Goal: Information Seeking & Learning: Learn about a topic

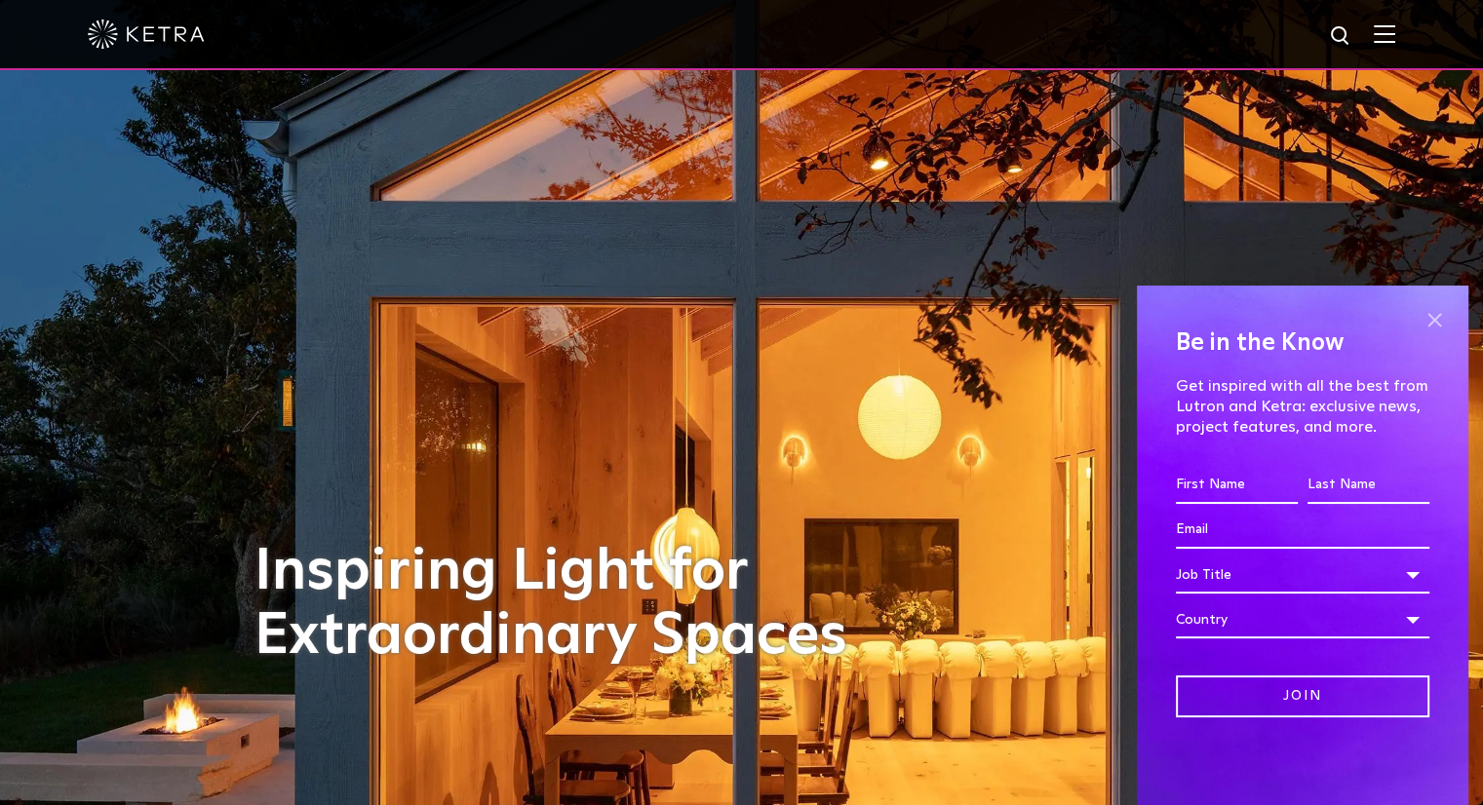
click at [1427, 322] on span at bounding box center [1434, 319] width 29 height 29
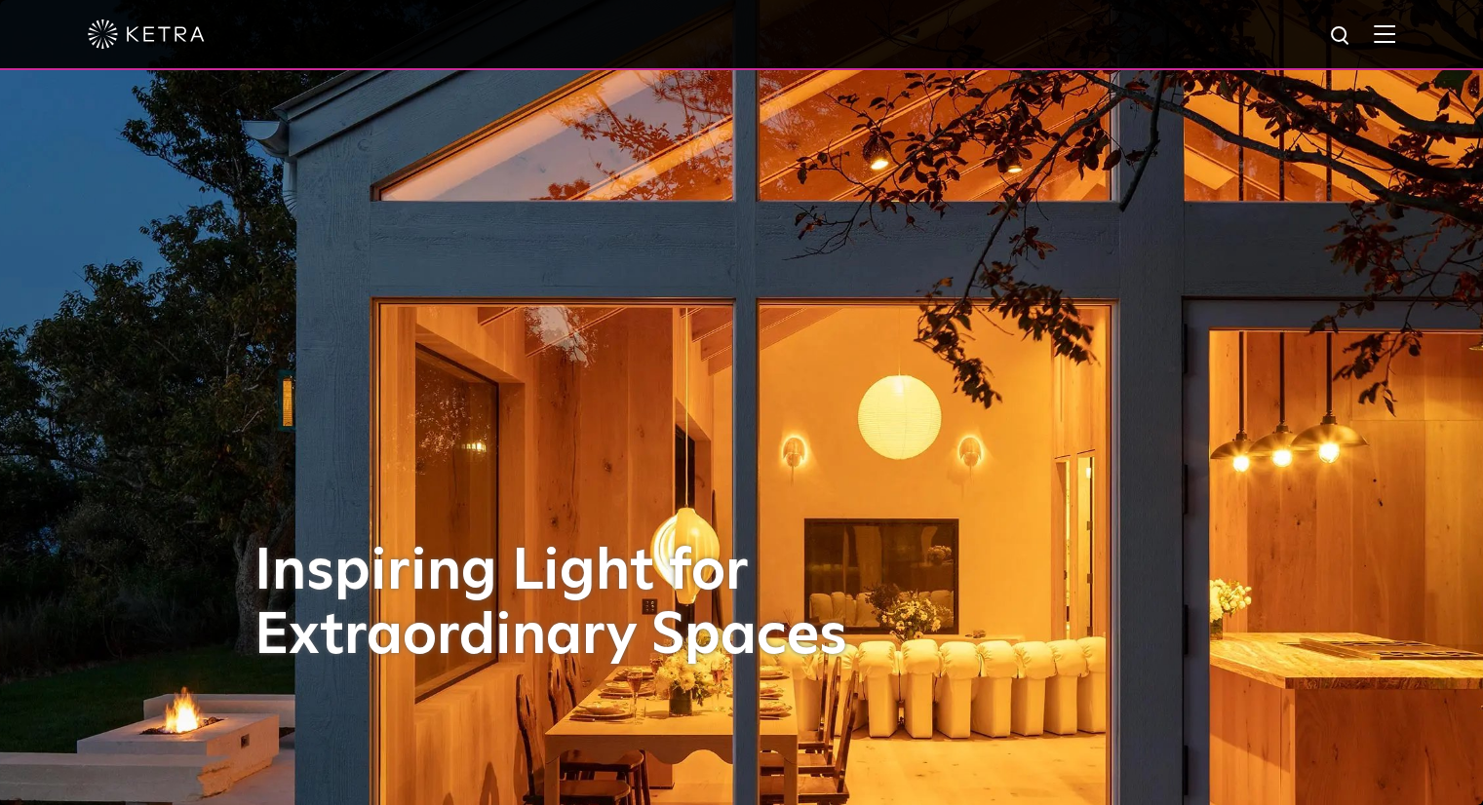
click at [1395, 40] on img at bounding box center [1384, 33] width 21 height 19
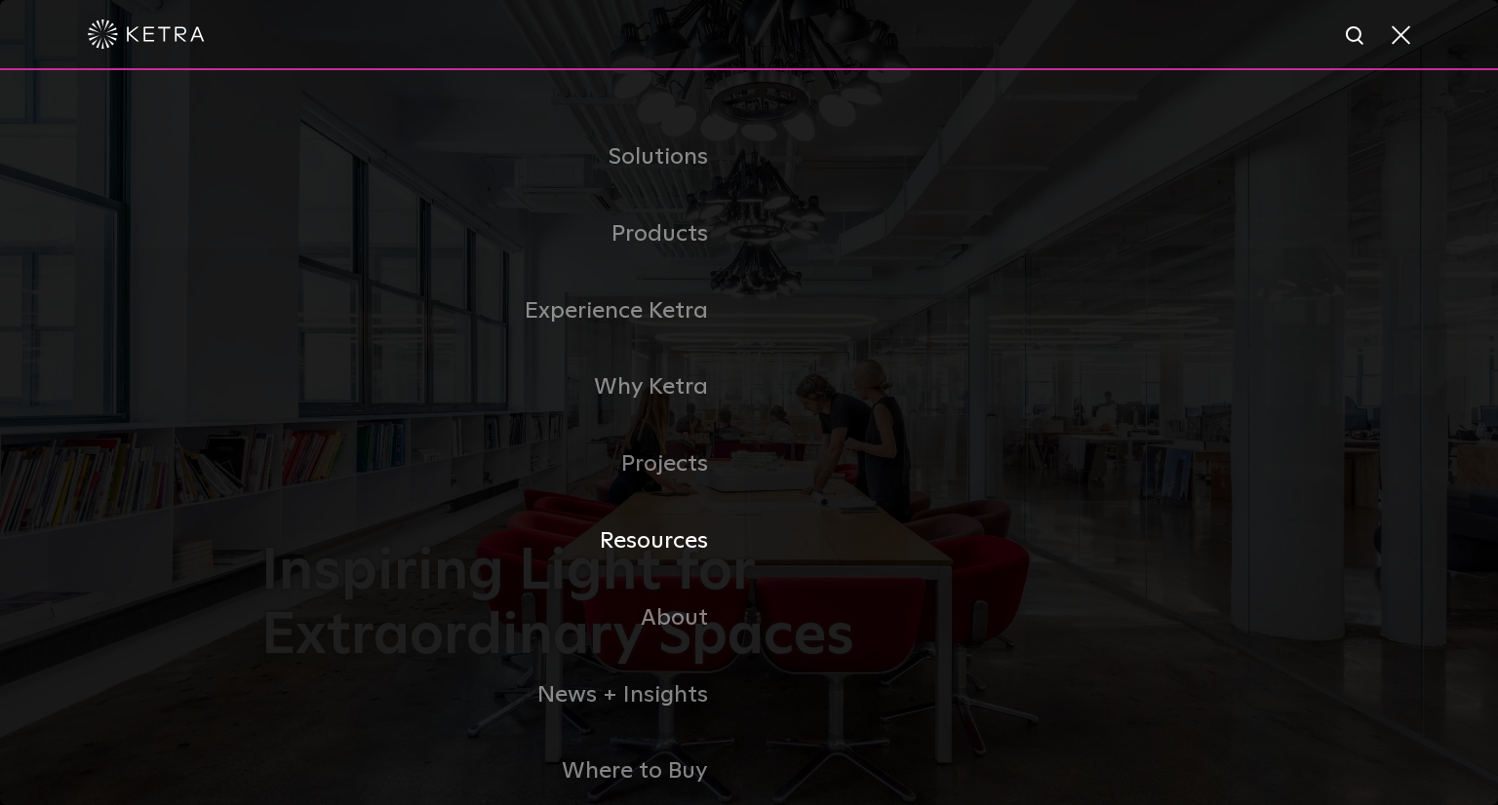
click at [684, 550] on link "Resources" at bounding box center [505, 541] width 488 height 77
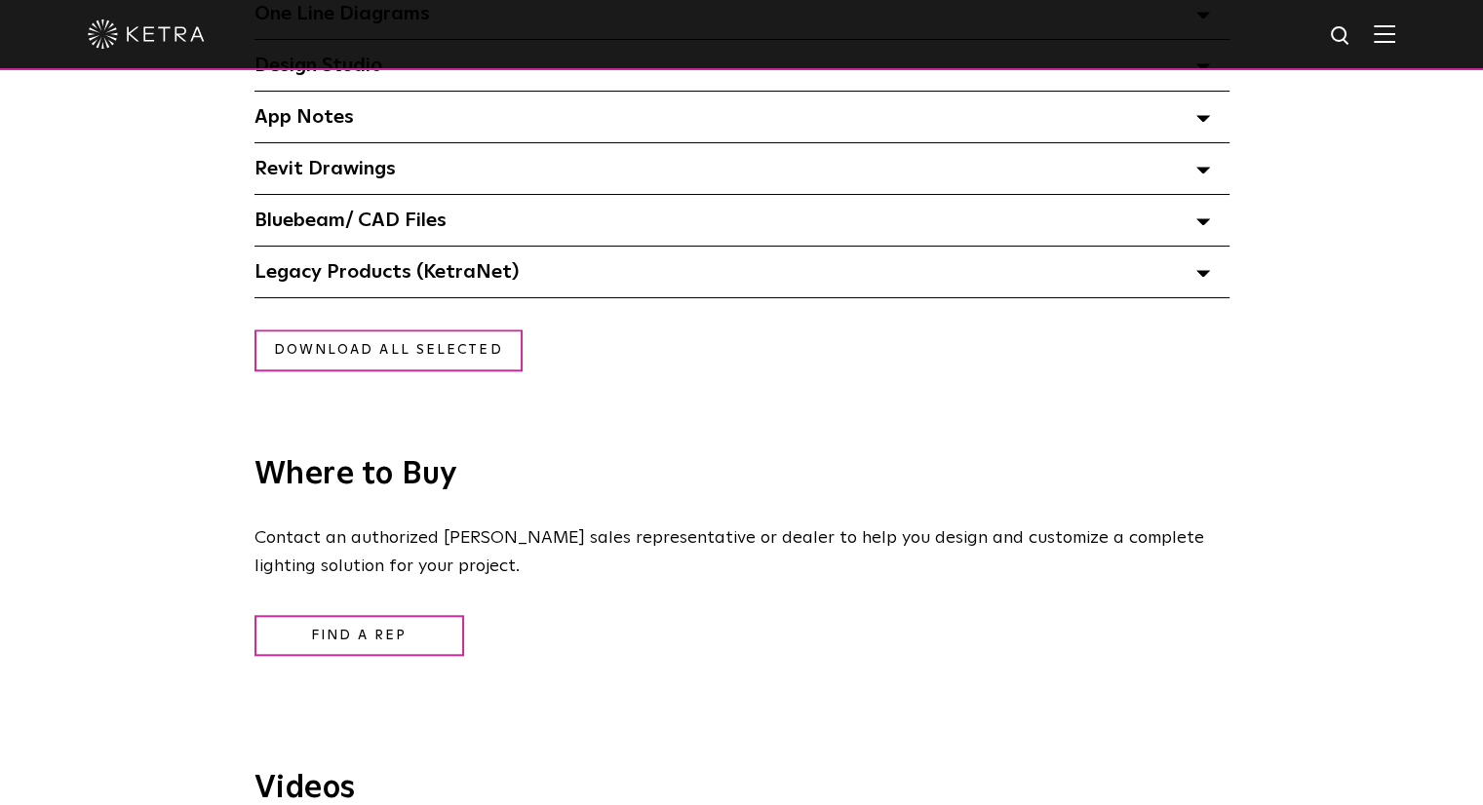
scroll to position [1755, 0]
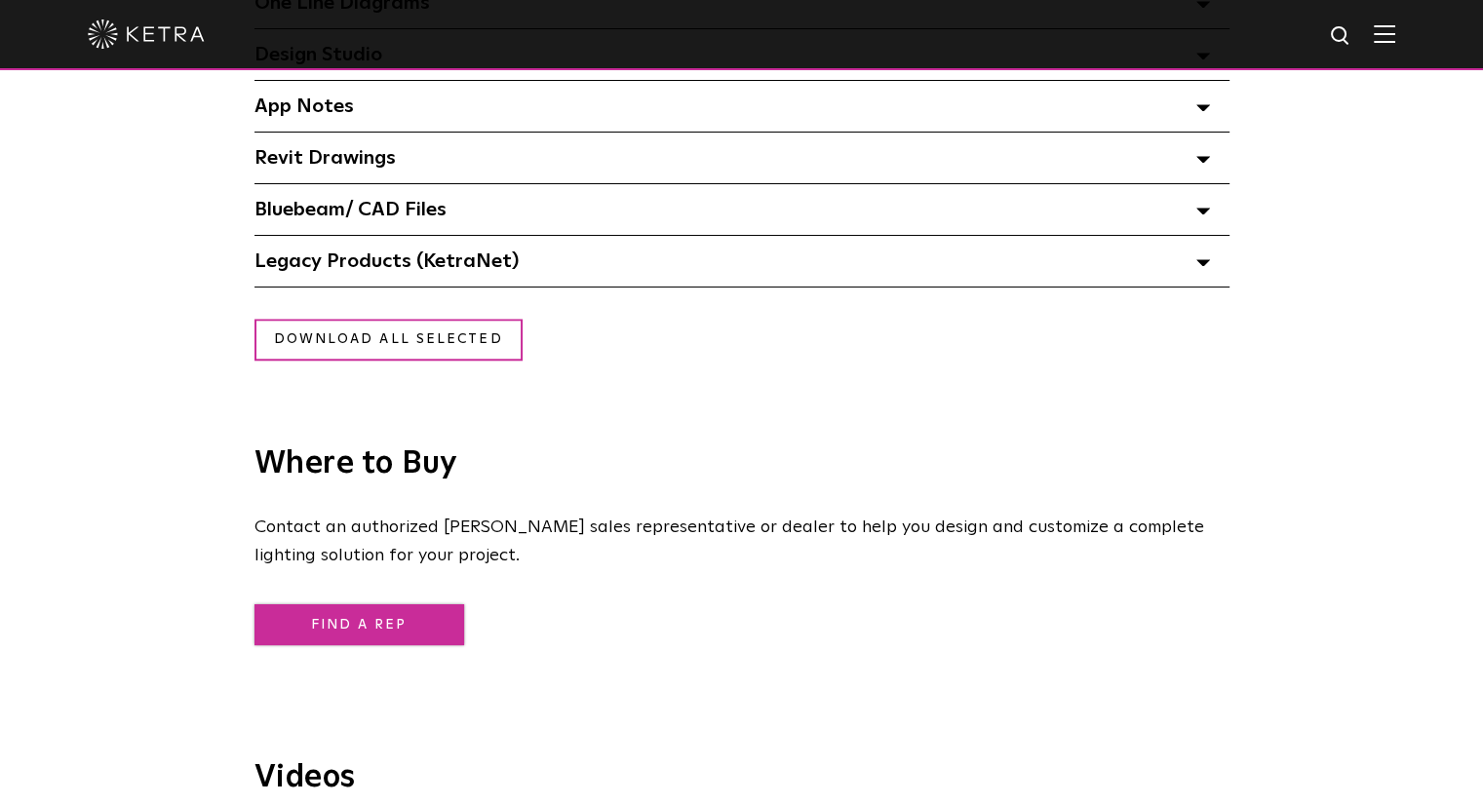
click at [369, 633] on link "Find a Rep" at bounding box center [359, 626] width 210 height 42
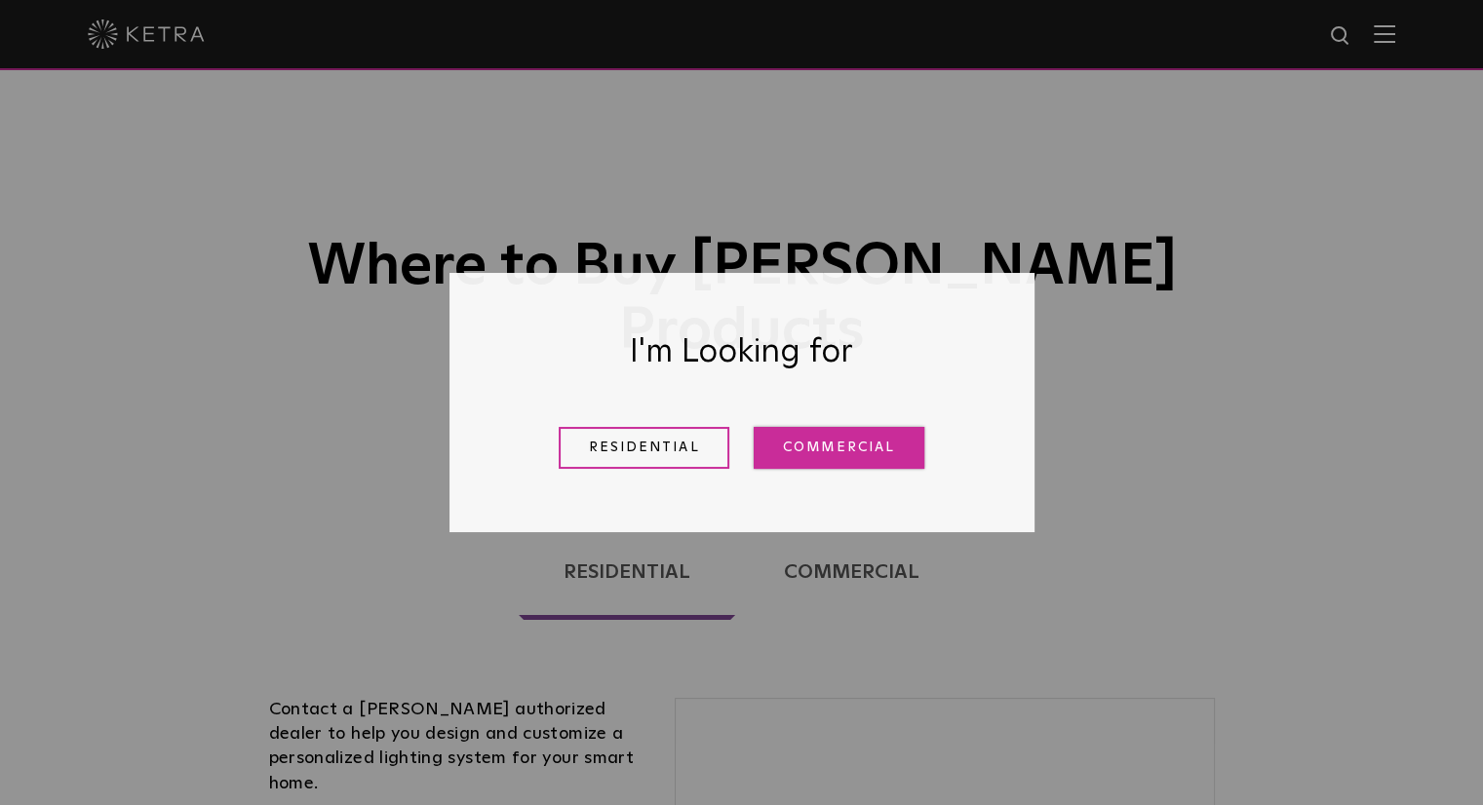
click at [837, 455] on link "Commercial" at bounding box center [839, 448] width 171 height 42
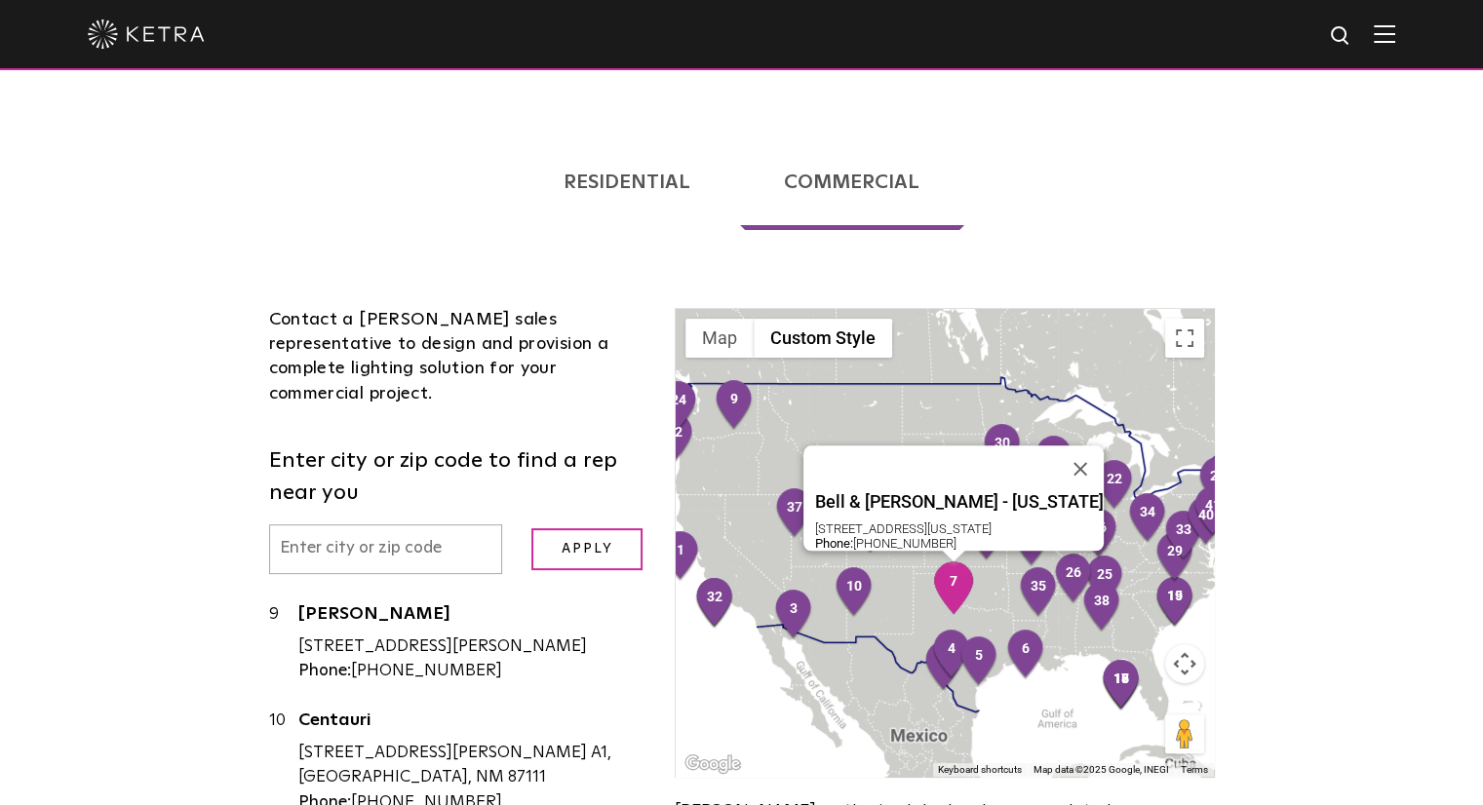
scroll to position [975, 0]
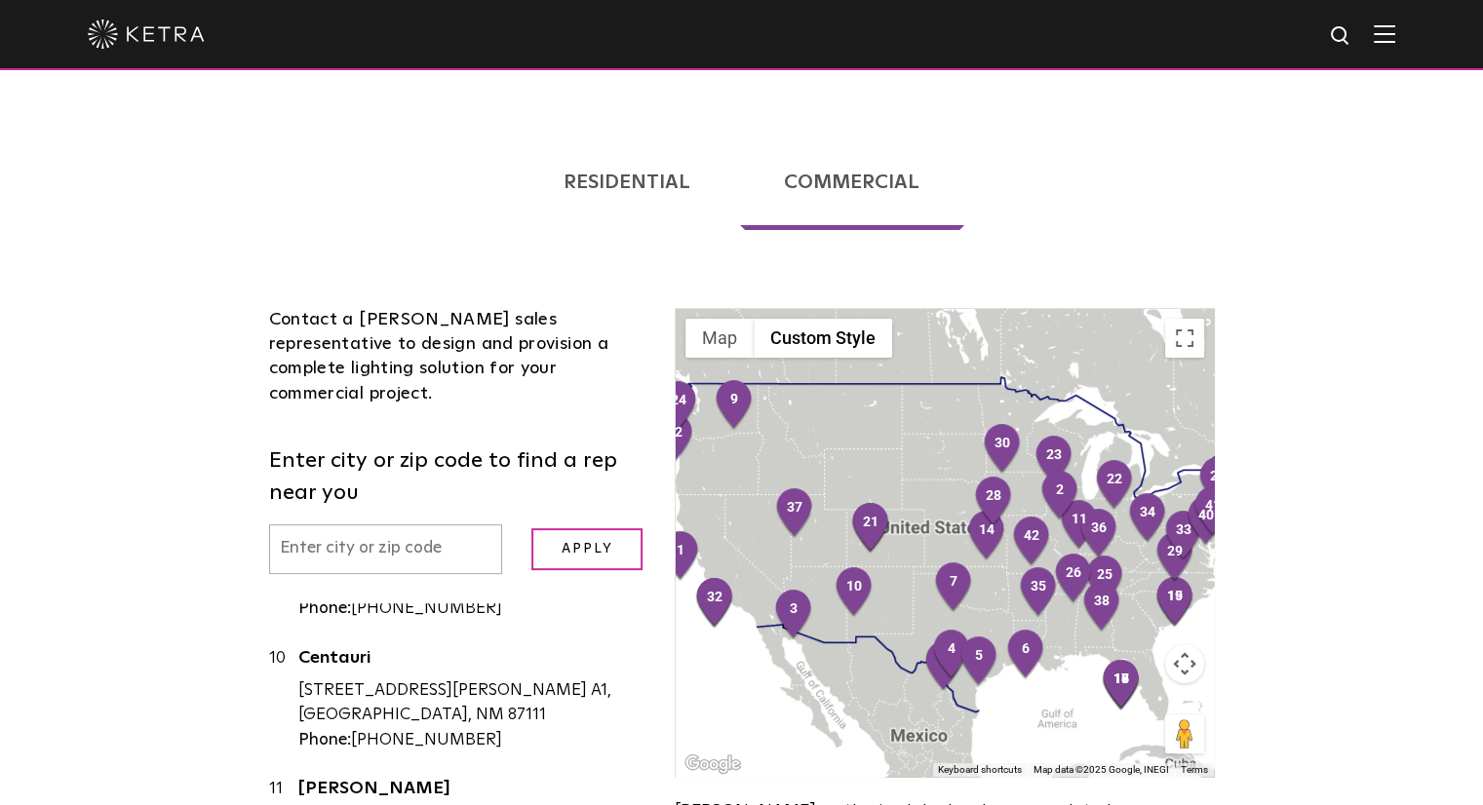
click at [398, 525] on input "text" at bounding box center [386, 550] width 234 height 50
type input "01854"
click at [531, 528] on input "Apply" at bounding box center [586, 549] width 111 height 42
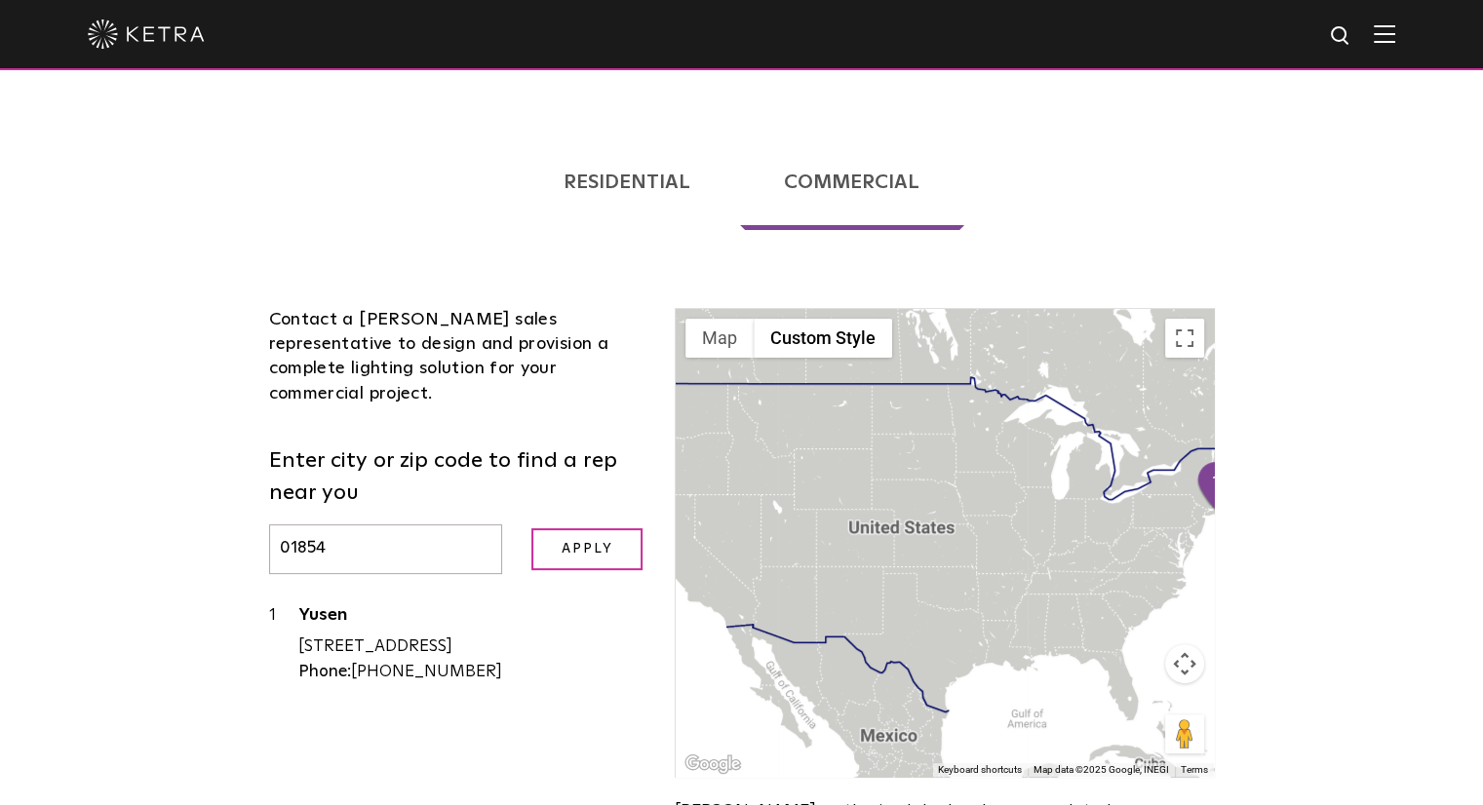
click at [1395, 44] on span at bounding box center [1384, 34] width 21 height 20
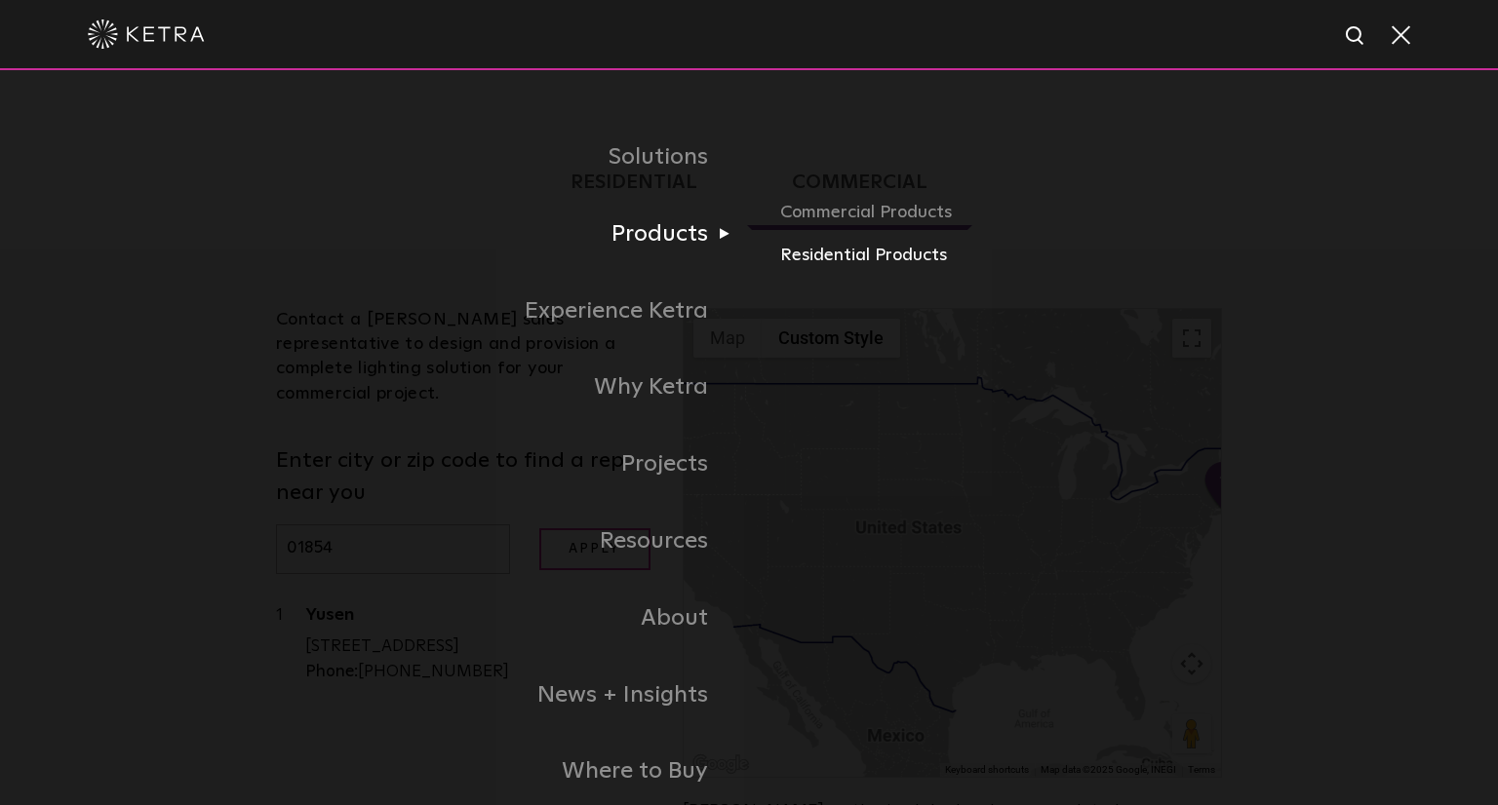
click at [822, 263] on link "Residential Products" at bounding box center [1008, 256] width 456 height 28
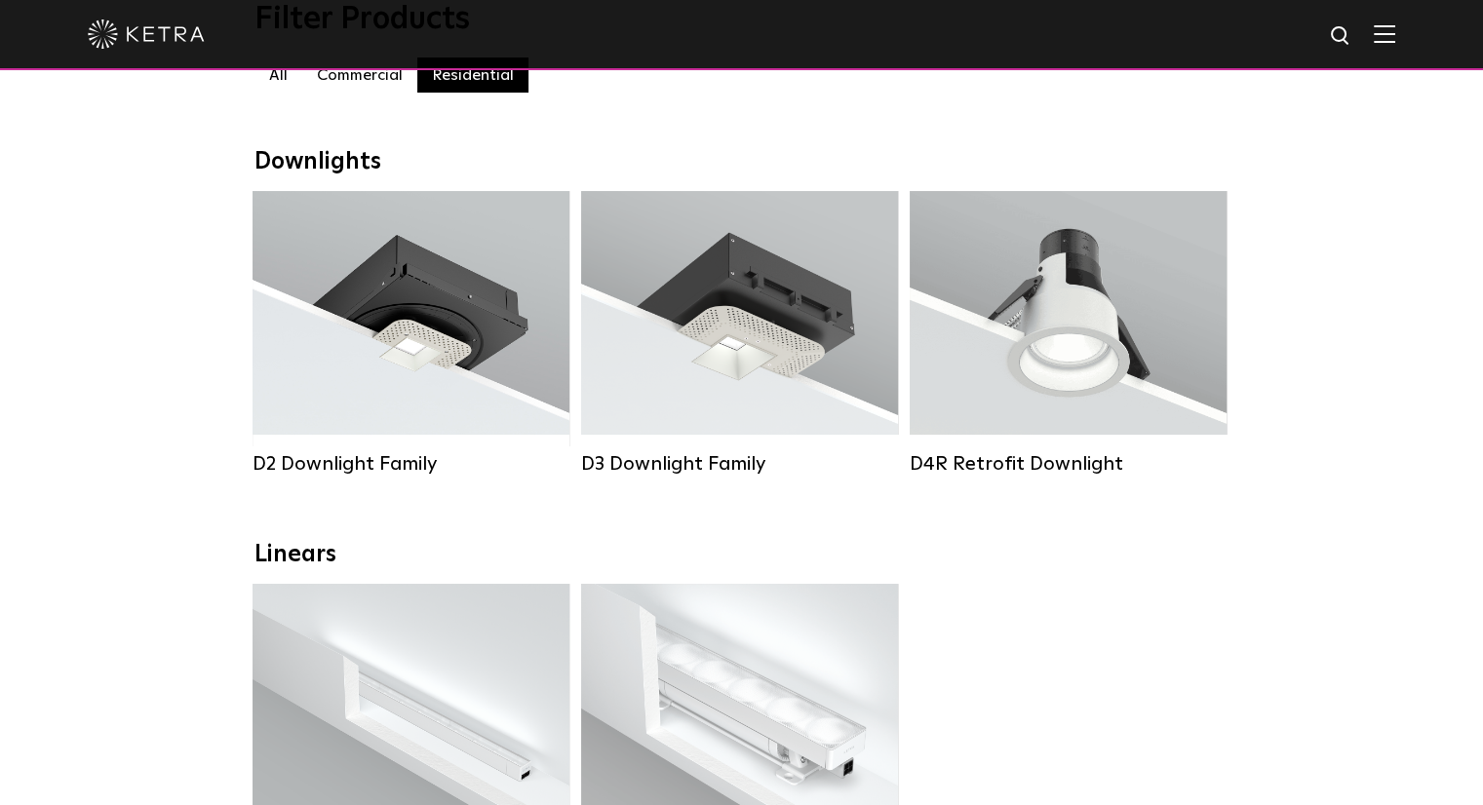
scroll to position [195, 0]
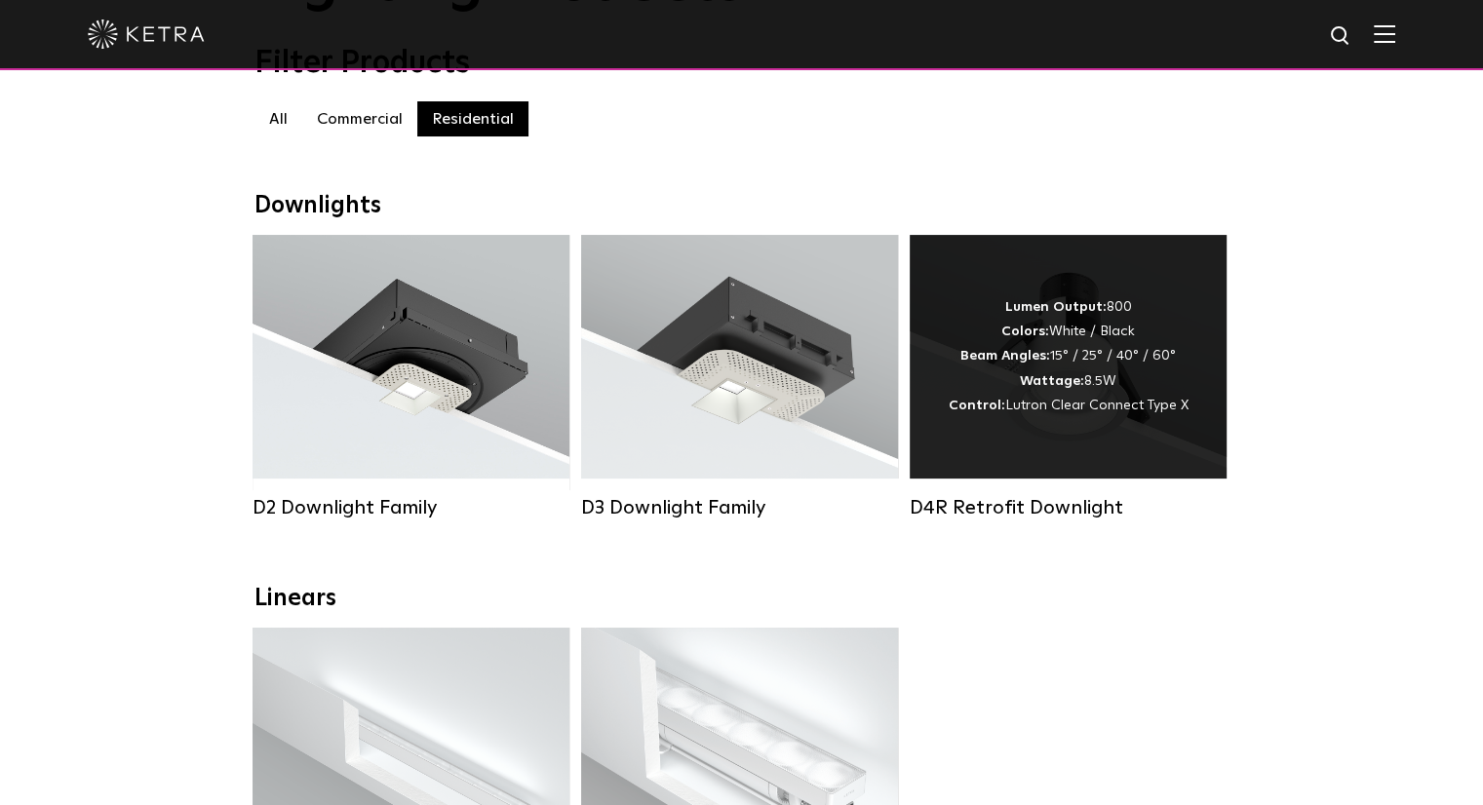
click at [1037, 384] on strong "Wattage:" at bounding box center [1052, 381] width 64 height 14
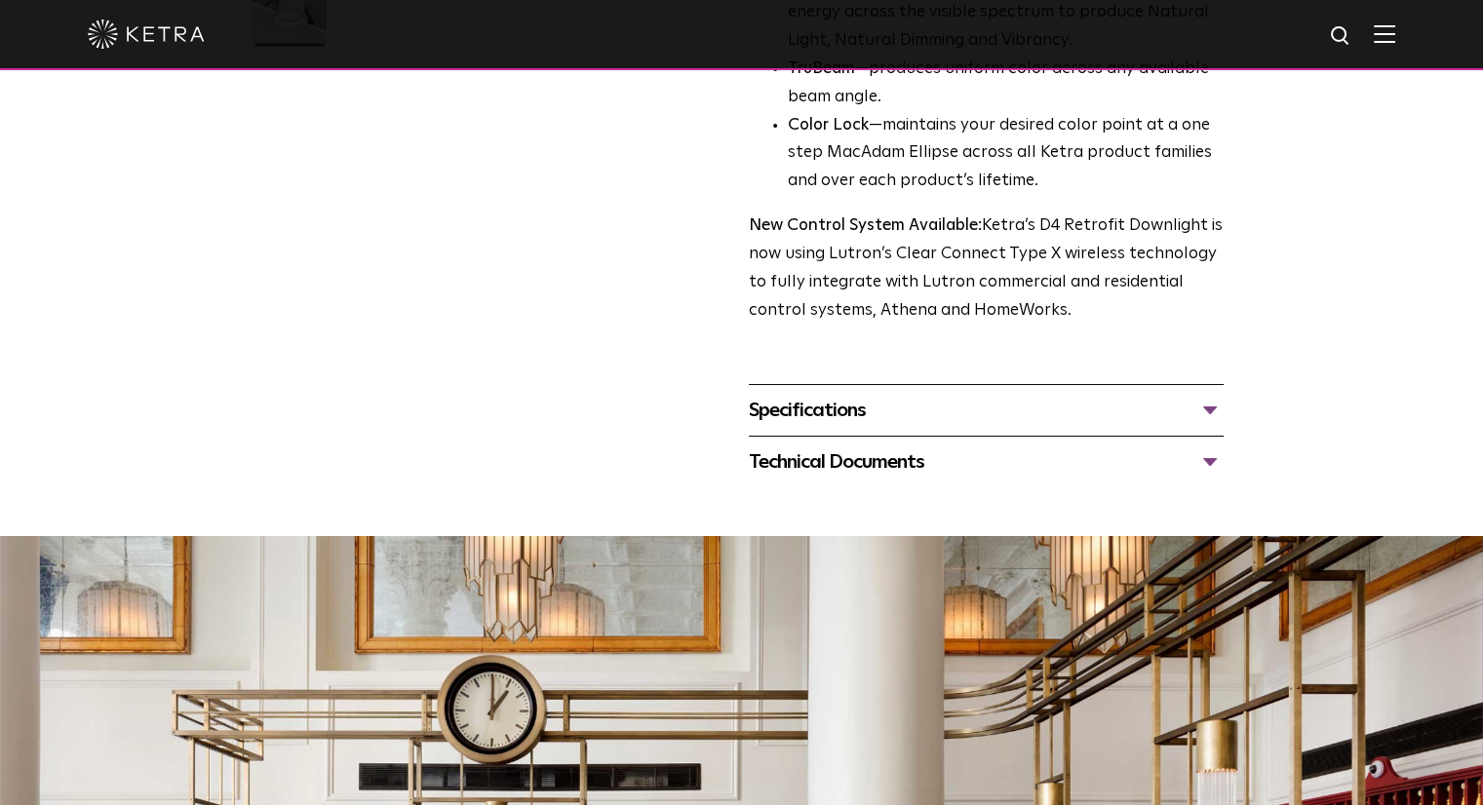
scroll to position [683, 0]
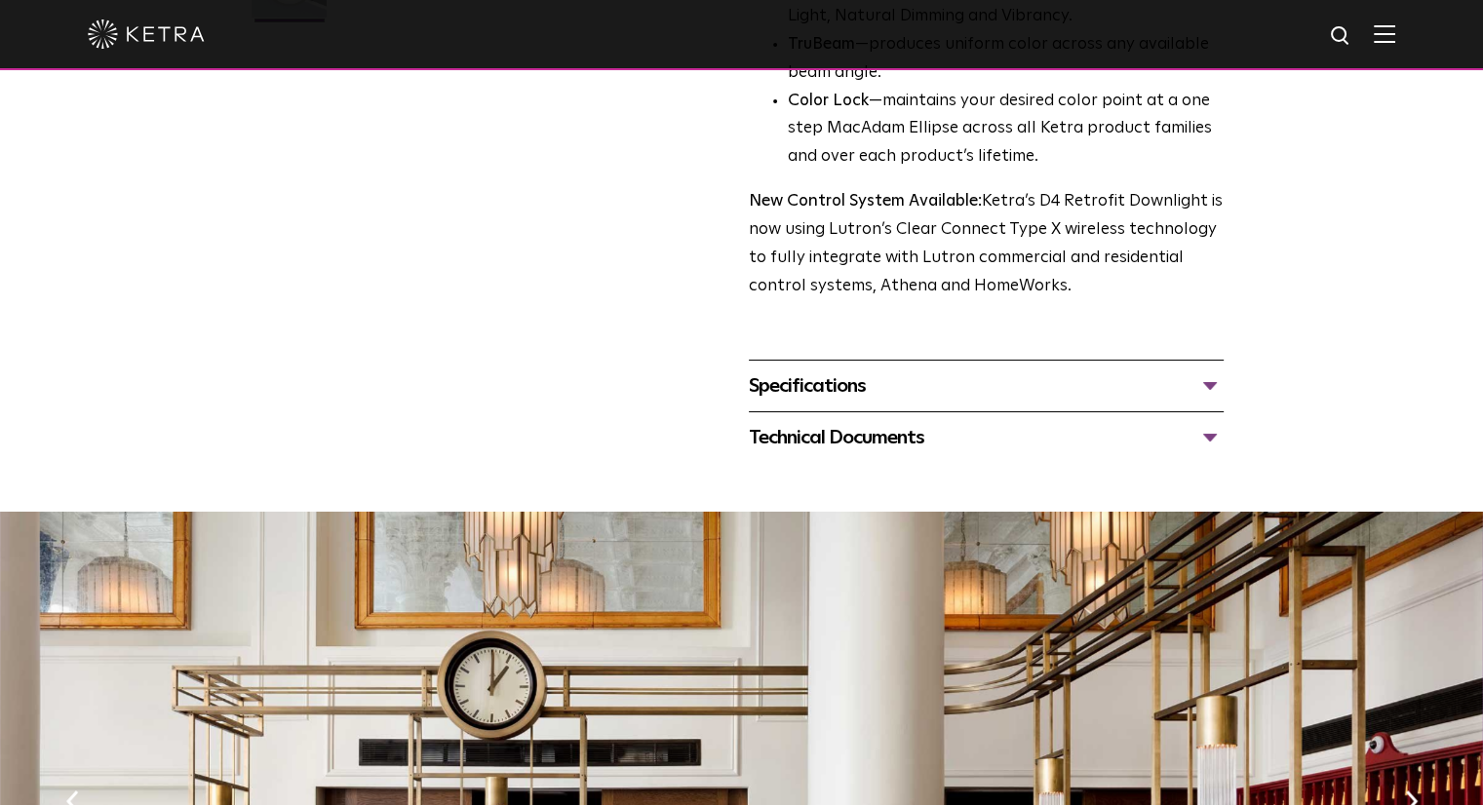
click at [857, 385] on div "Specifications" at bounding box center [986, 386] width 475 height 31
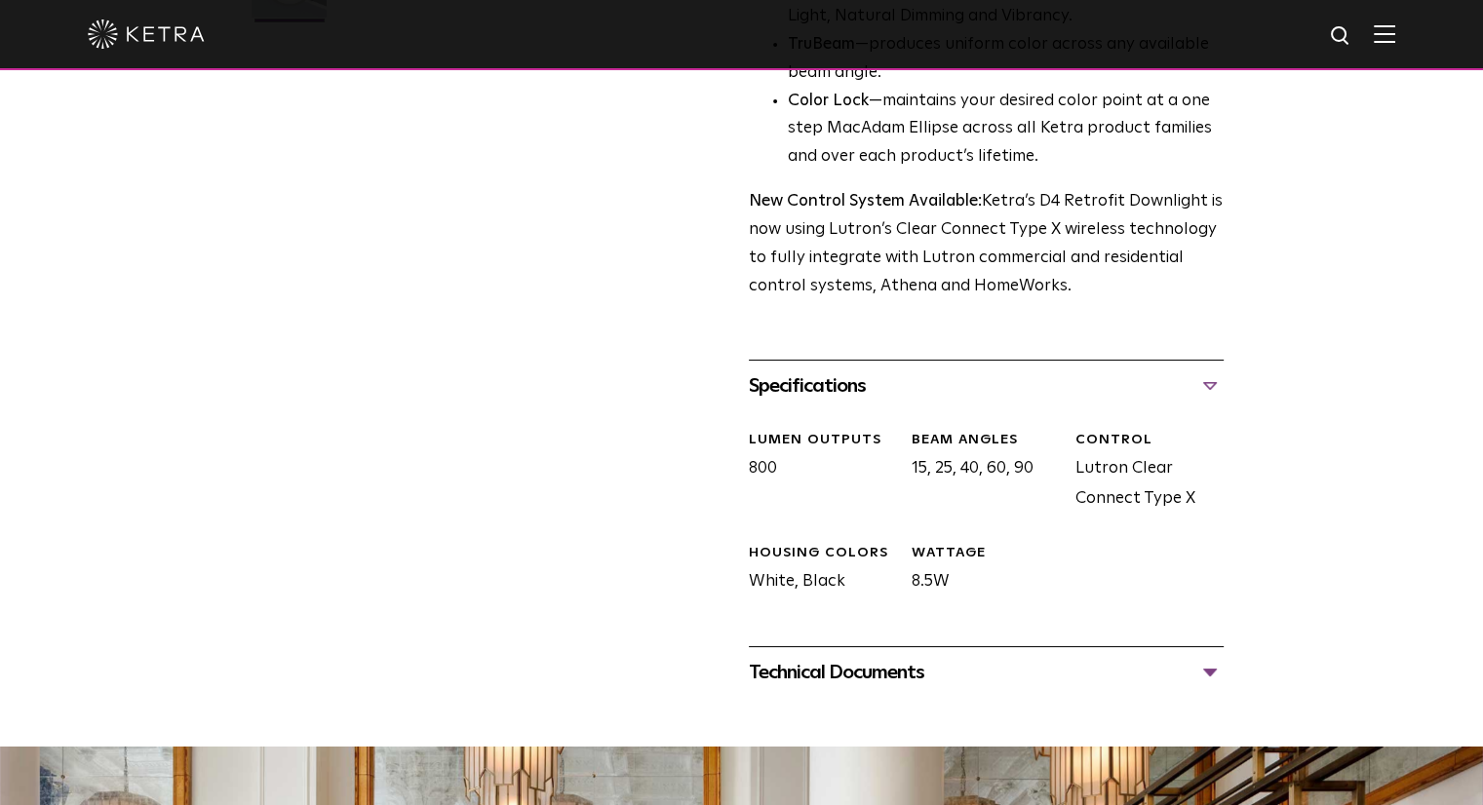
click at [875, 687] on div "Technical Documents D4R Specification Sheet D4R Installation Guide D4R Retrofit…" at bounding box center [986, 672] width 475 height 52
click at [874, 677] on div "Technical Documents" at bounding box center [986, 672] width 475 height 31
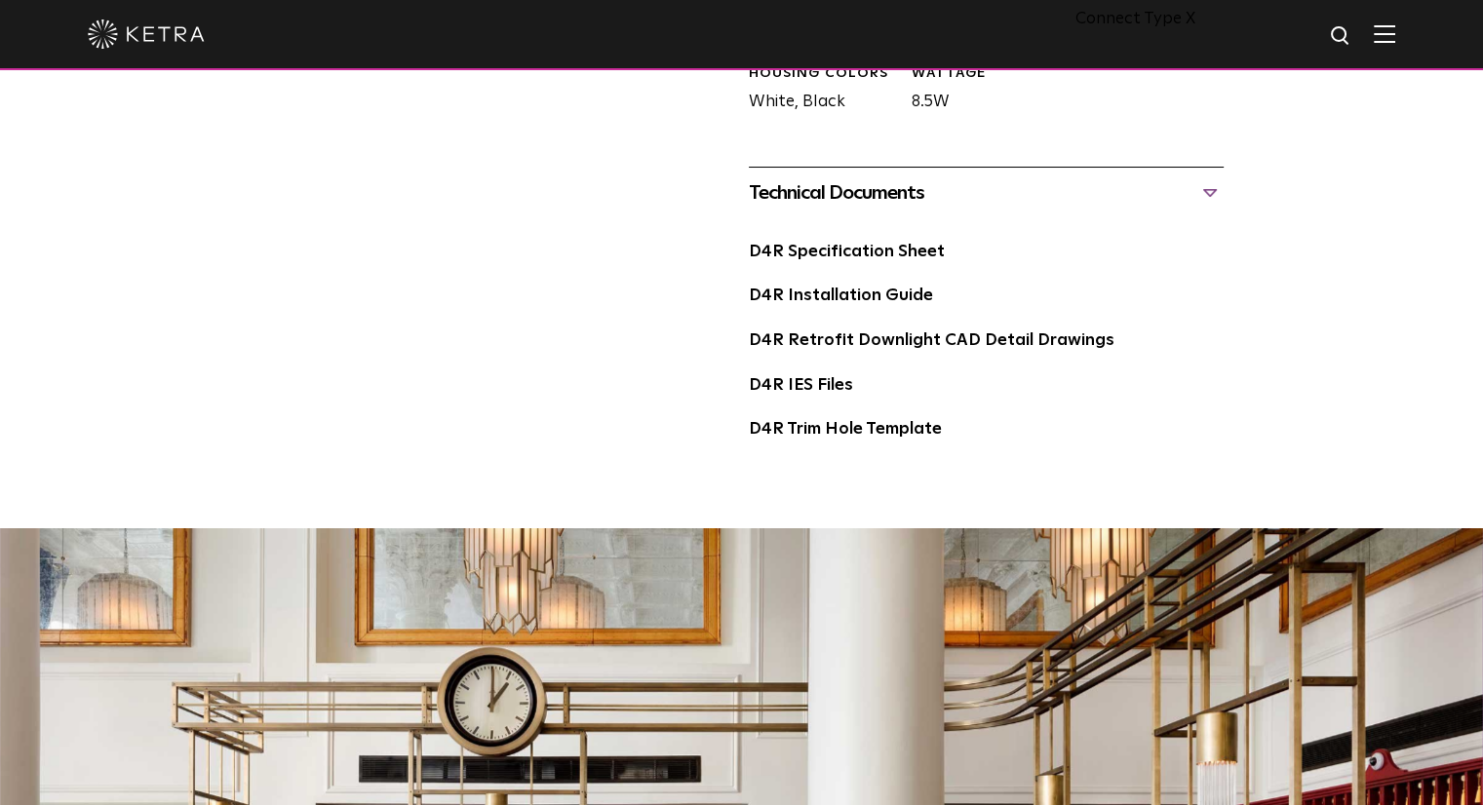
scroll to position [1170, 0]
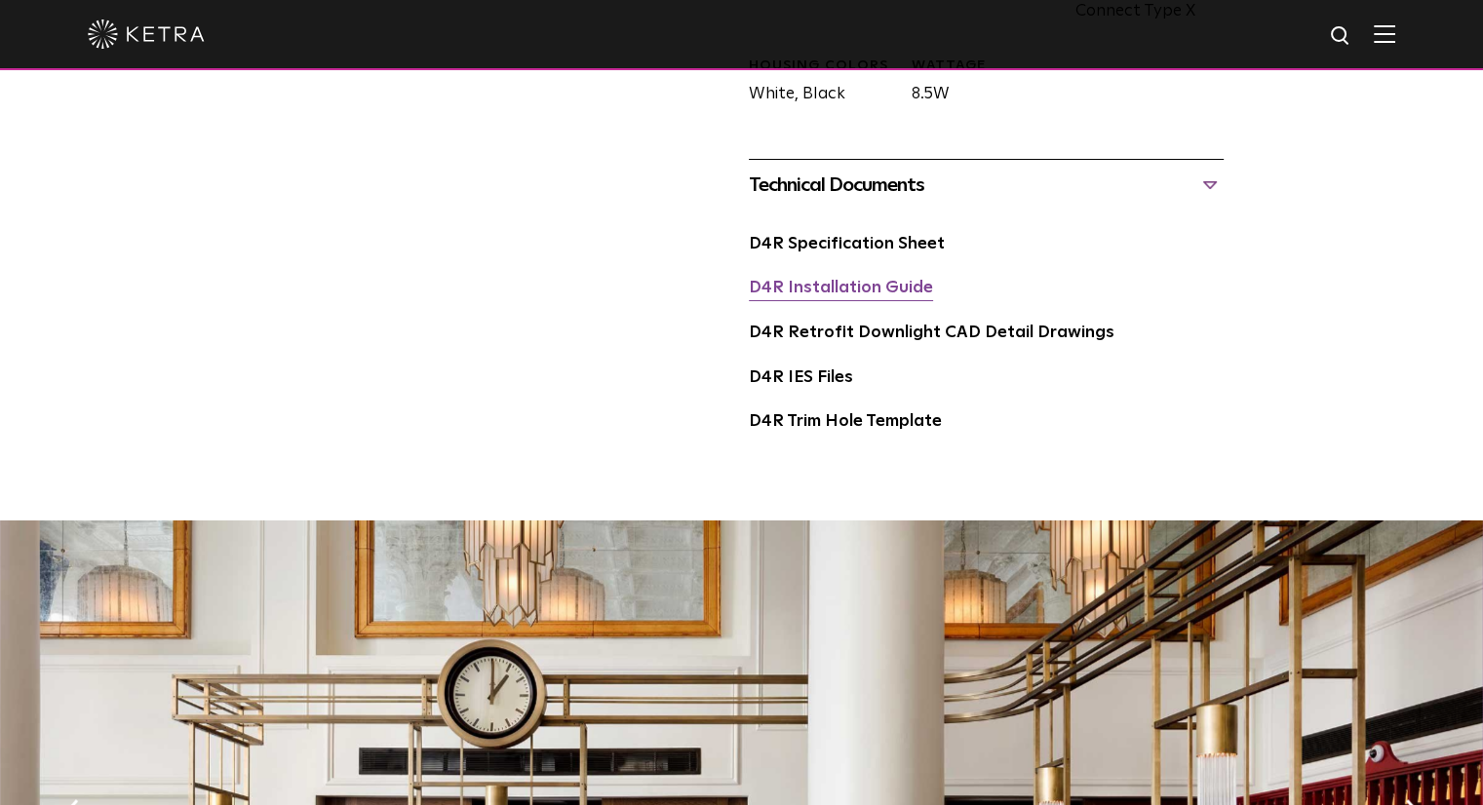
click at [837, 287] on link "D4R Installation Guide" at bounding box center [841, 288] width 184 height 17
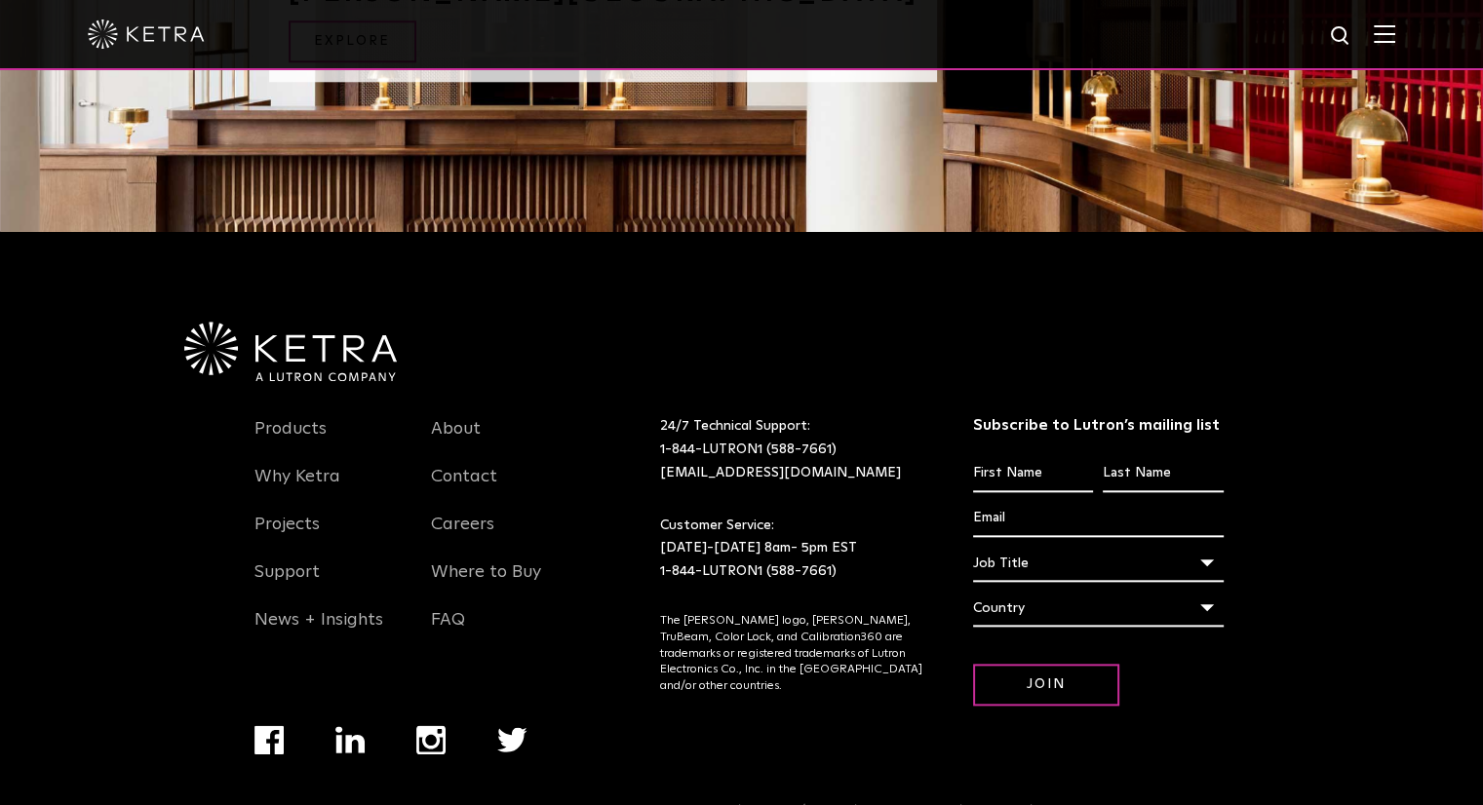
scroll to position [2110, 0]
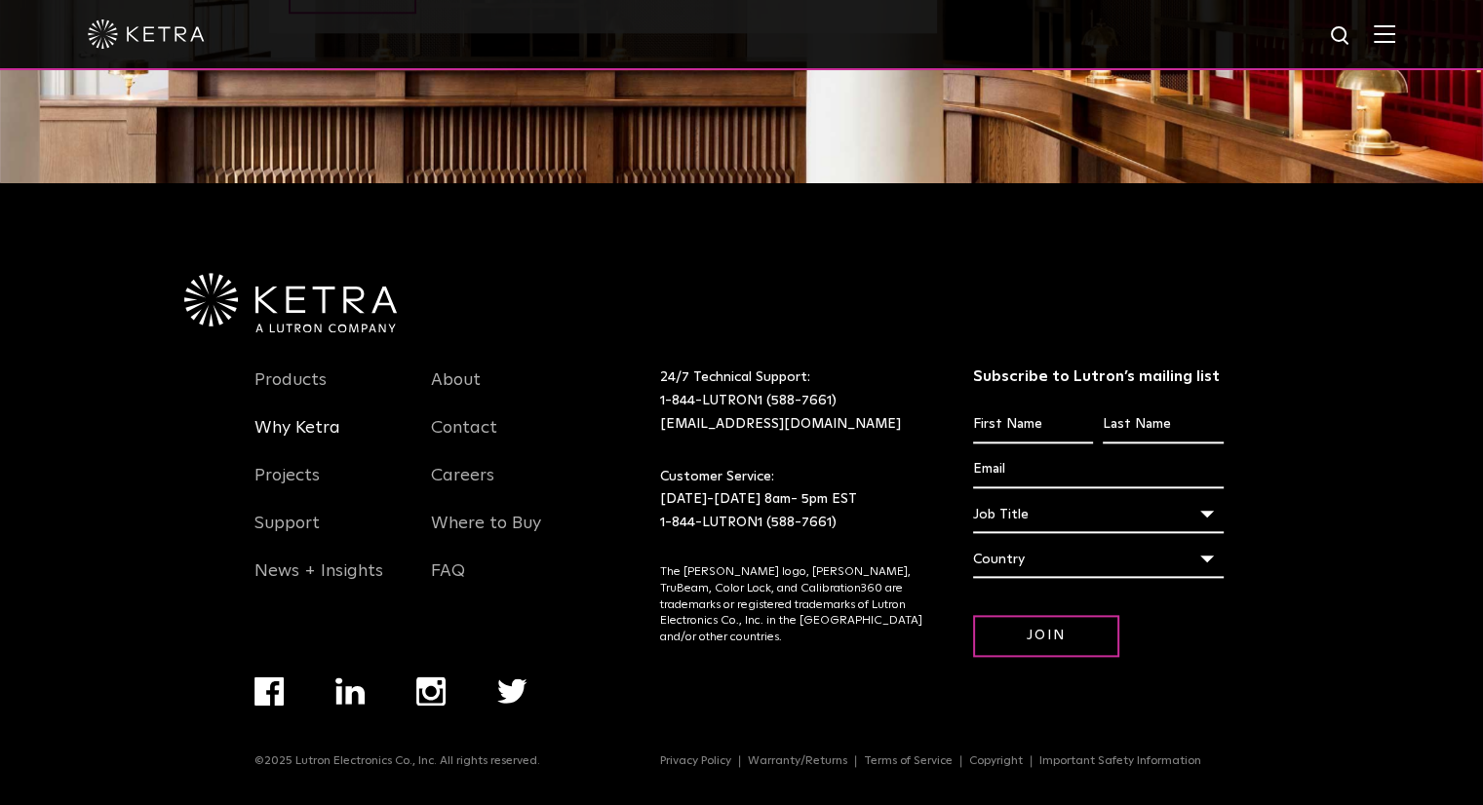
click at [281, 422] on link "Why Ketra" at bounding box center [297, 439] width 86 height 45
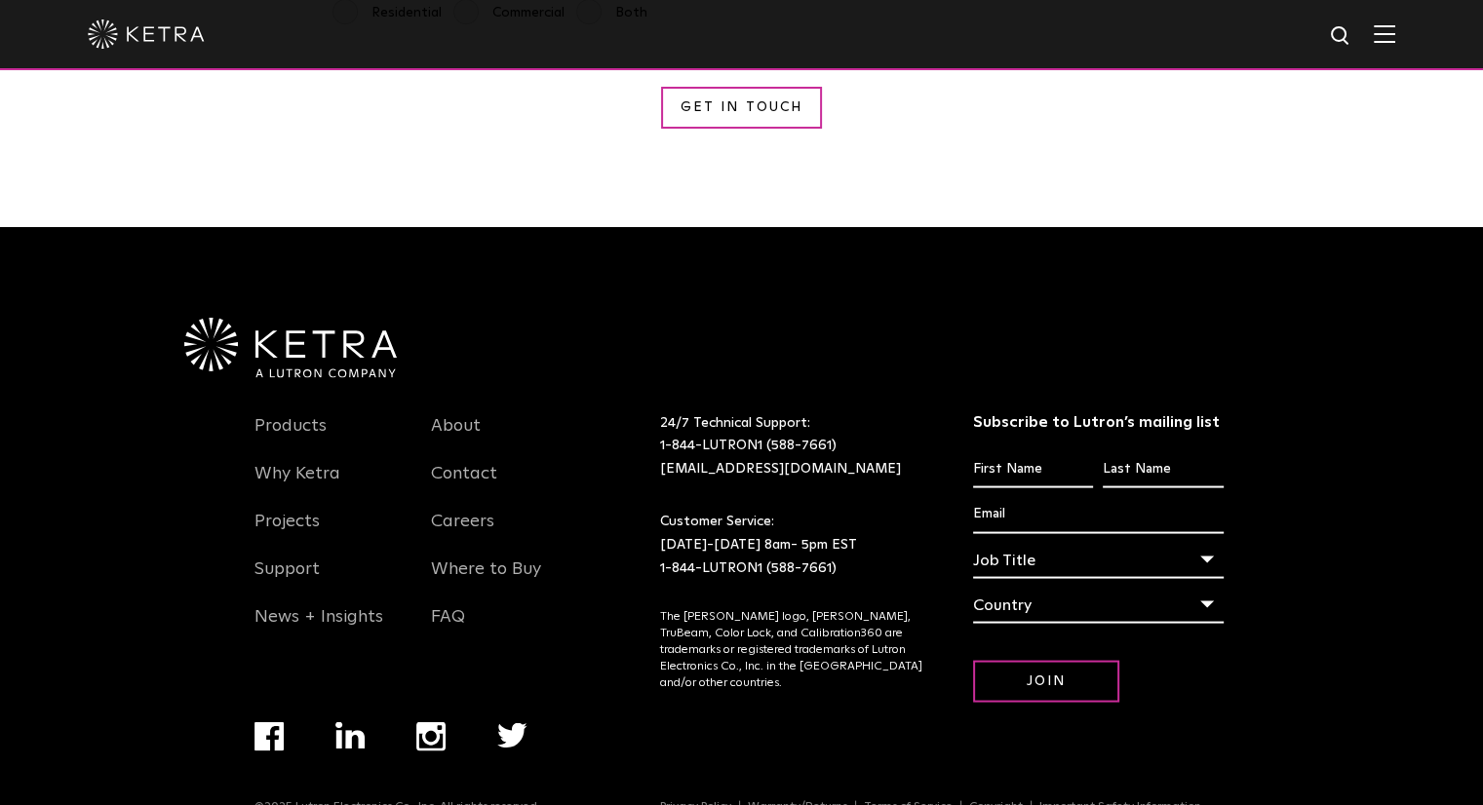
scroll to position [3670, 0]
